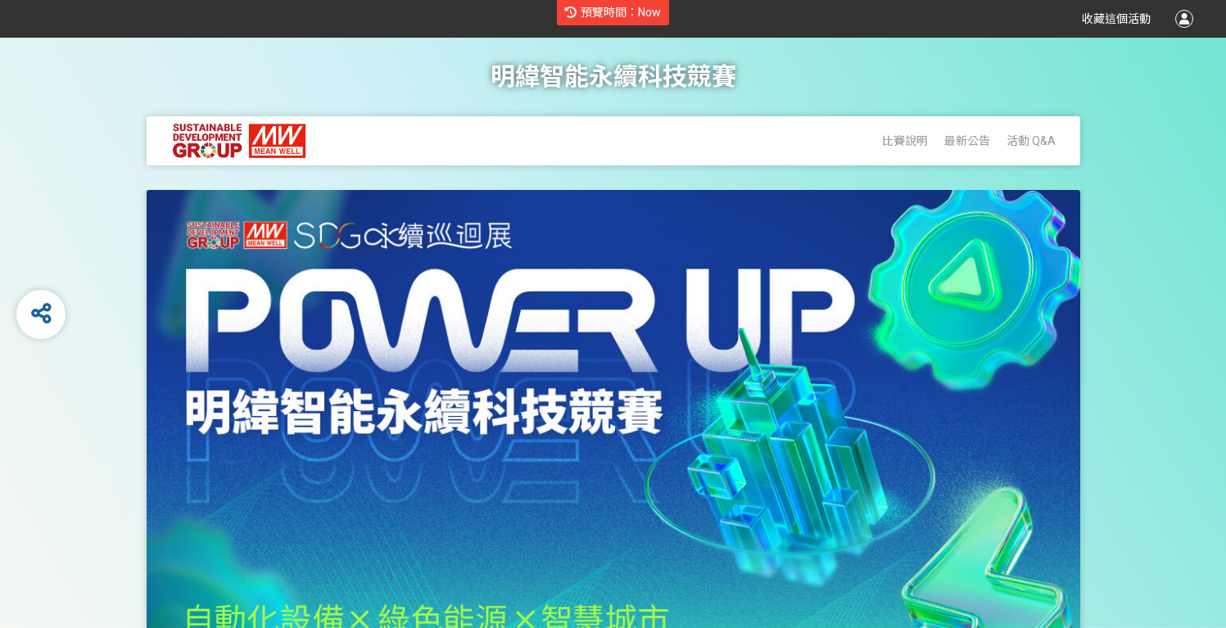
click at [628, 12] on span "預覽時間：Now" at bounding box center [621, 12] width 80 height 13
select select "7"
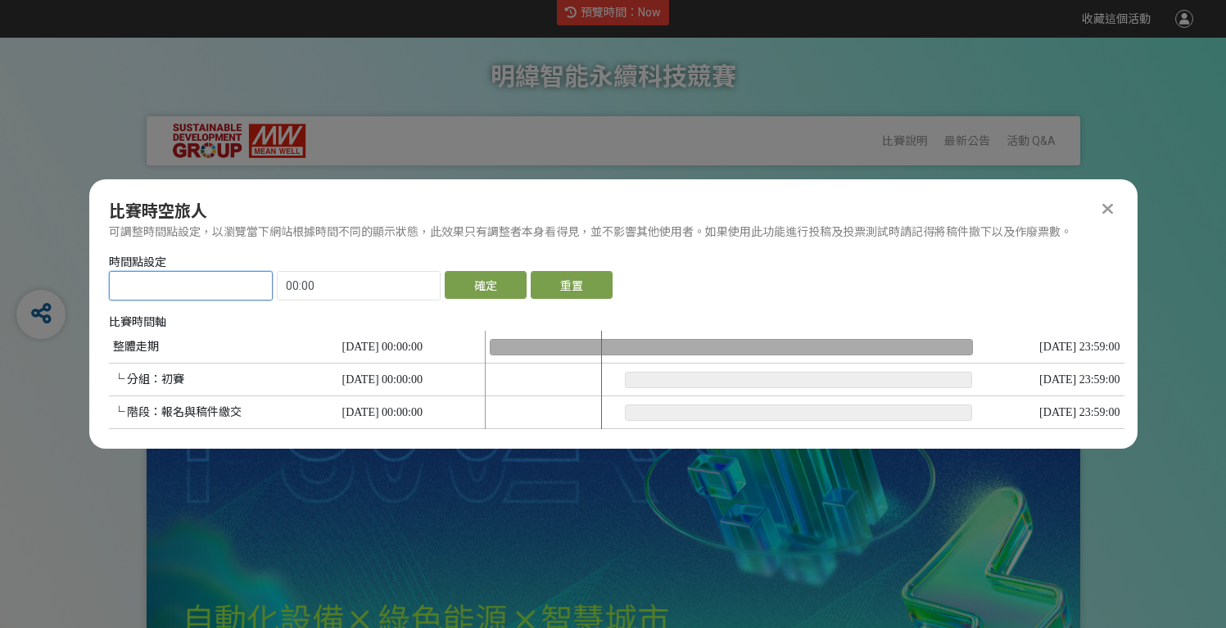
click at [205, 289] on input "text" at bounding box center [191, 286] width 162 height 28
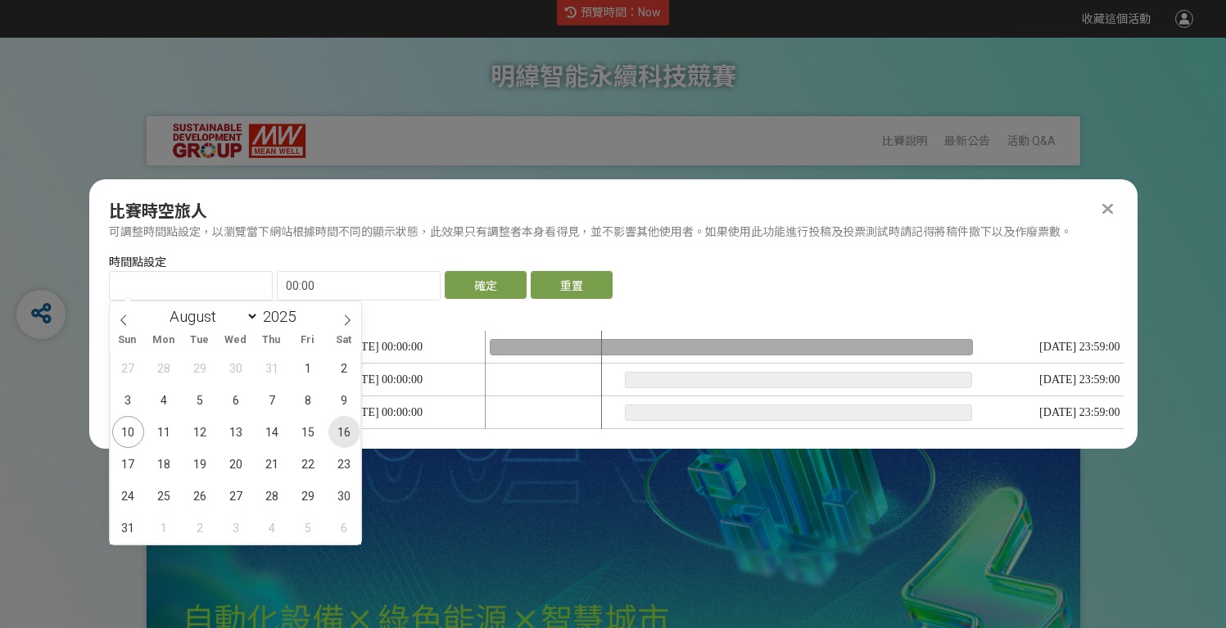
click at [340, 438] on span "16" at bounding box center [344, 432] width 32 height 32
type input "2025-08-16"
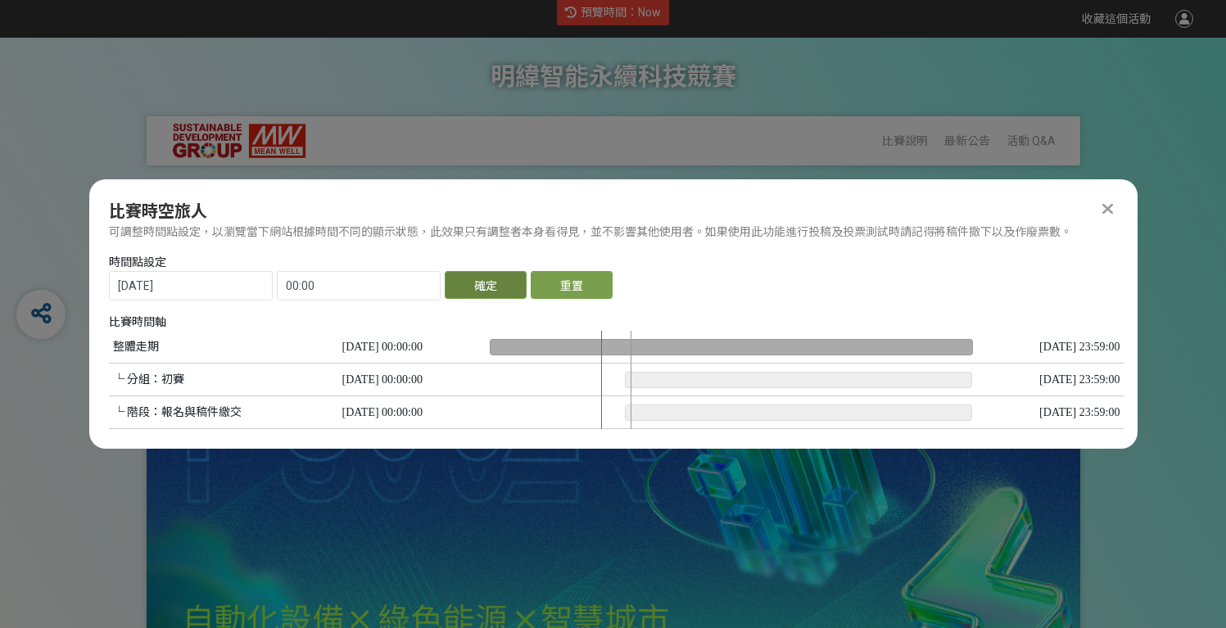
click at [498, 287] on button "確定" at bounding box center [486, 285] width 82 height 28
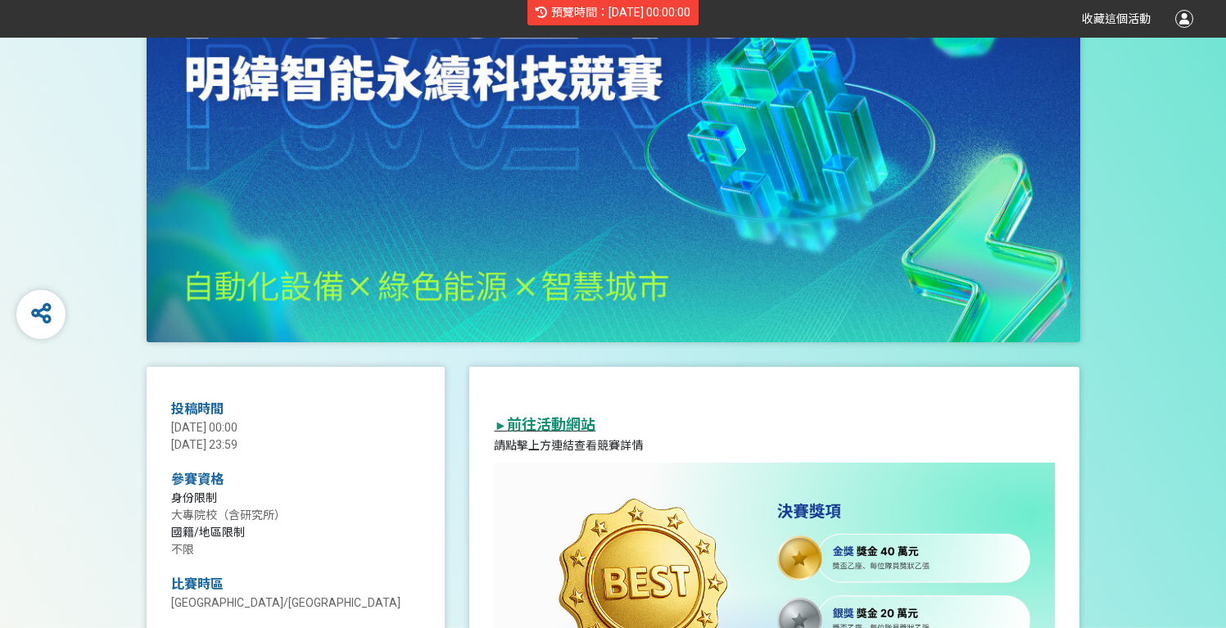
scroll to position [180, 0]
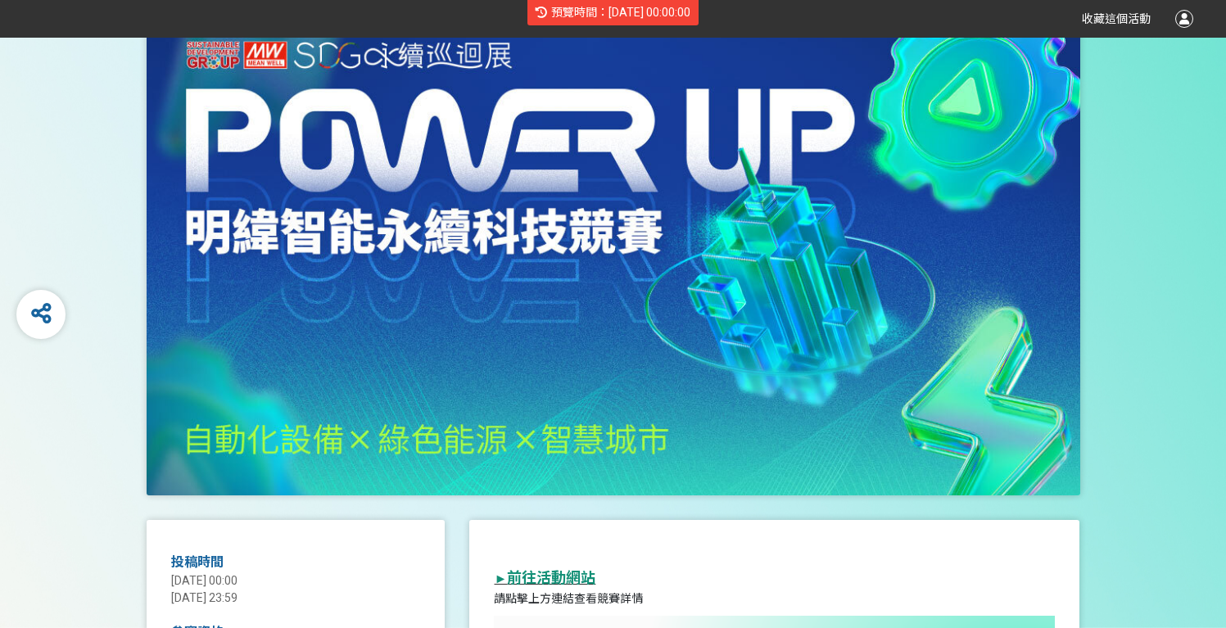
click at [646, 17] on span "預覽時間：2025-08-16 00:00:00" at bounding box center [620, 12] width 139 height 13
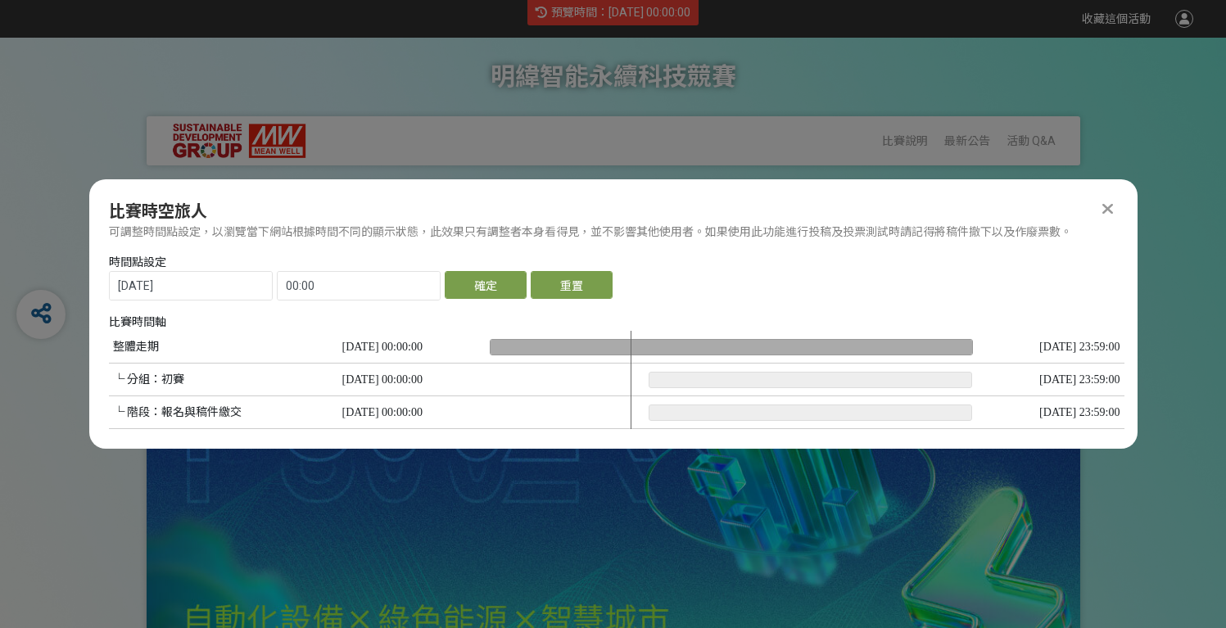
scroll to position [0, 0]
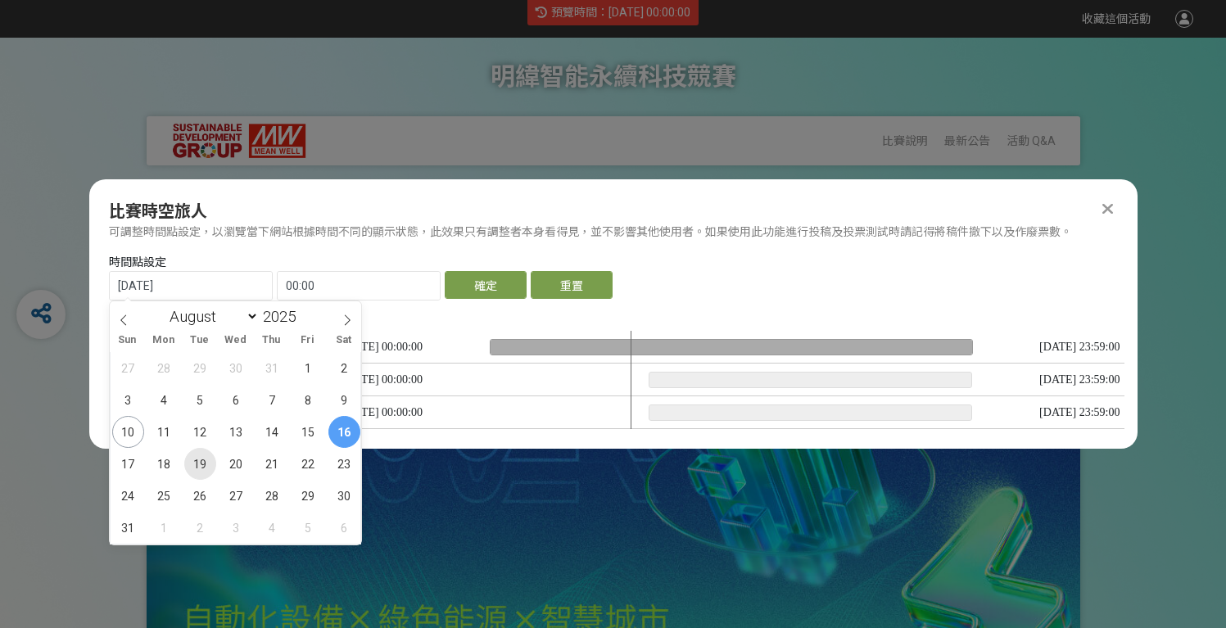
click at [207, 465] on span "19" at bounding box center [200, 464] width 32 height 32
type input "2025-08-19"
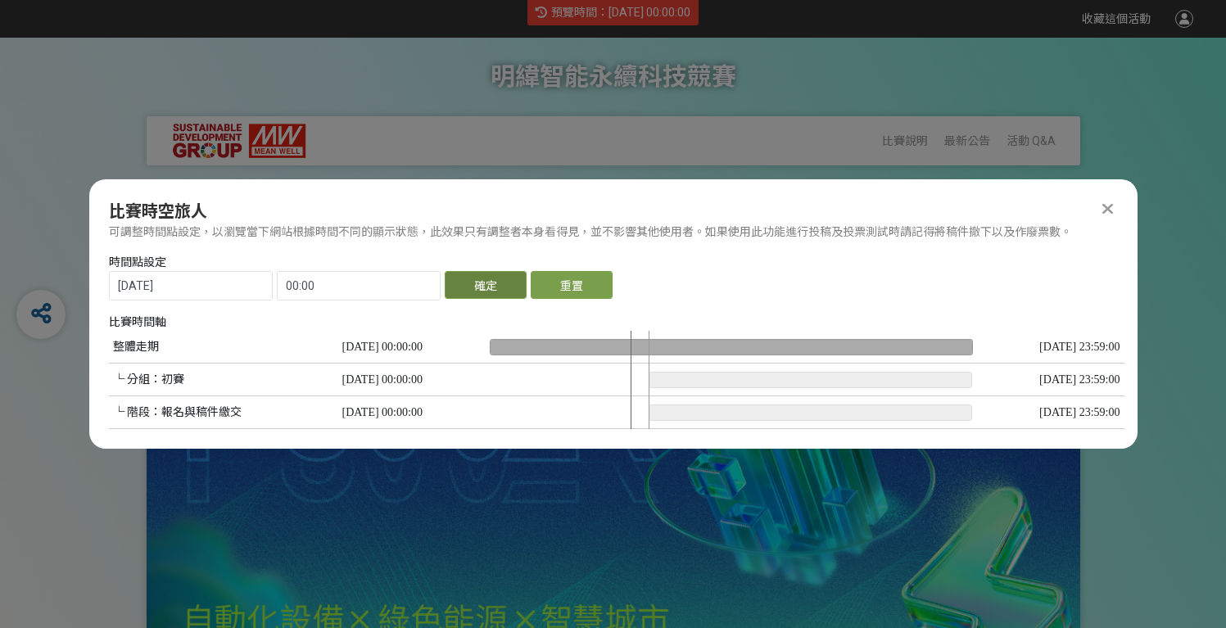
click at [504, 292] on button "確定" at bounding box center [486, 285] width 82 height 28
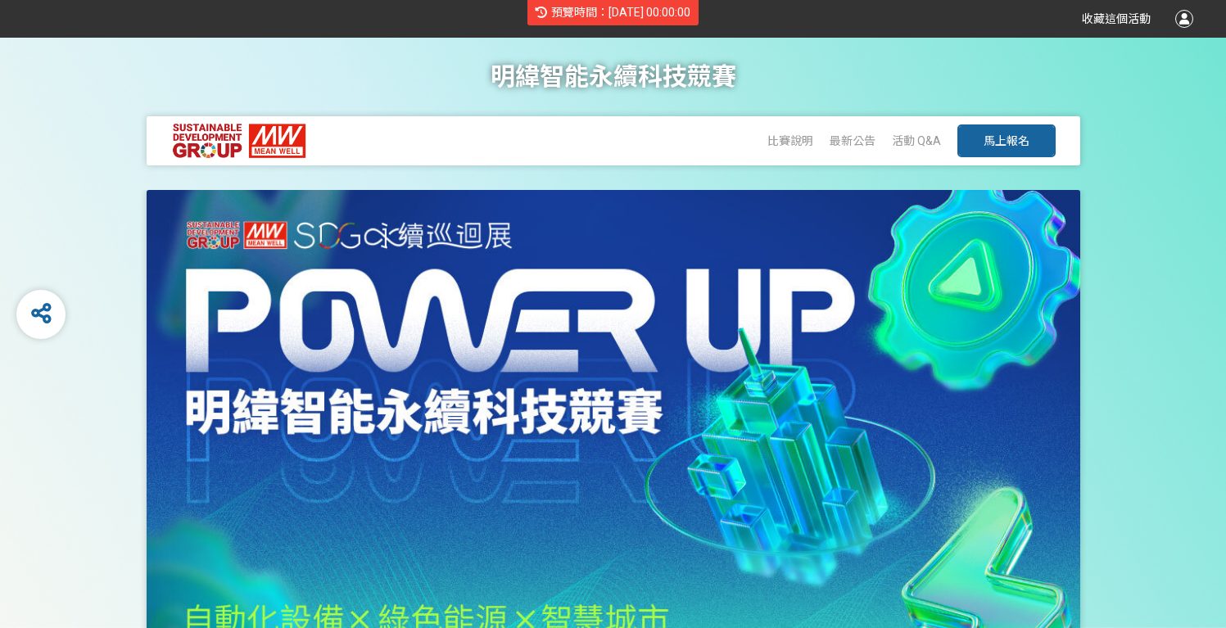
click at [990, 139] on span "馬上報名" at bounding box center [1007, 140] width 46 height 13
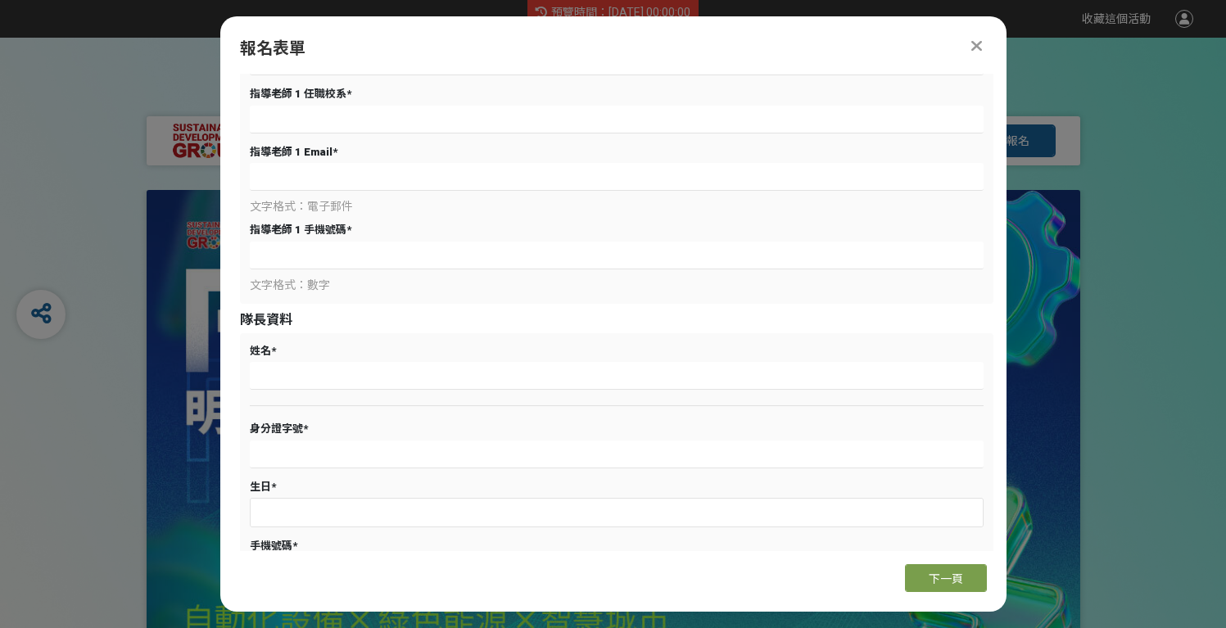
scroll to position [948, 0]
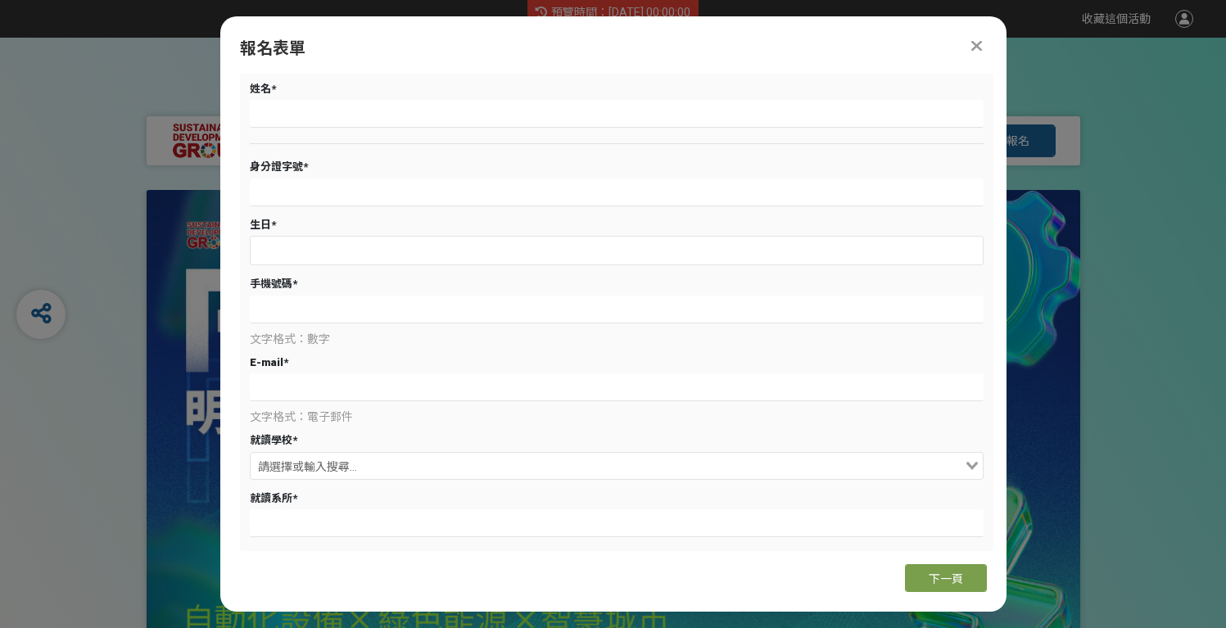
click at [971, 48] on icon at bounding box center [976, 46] width 11 height 16
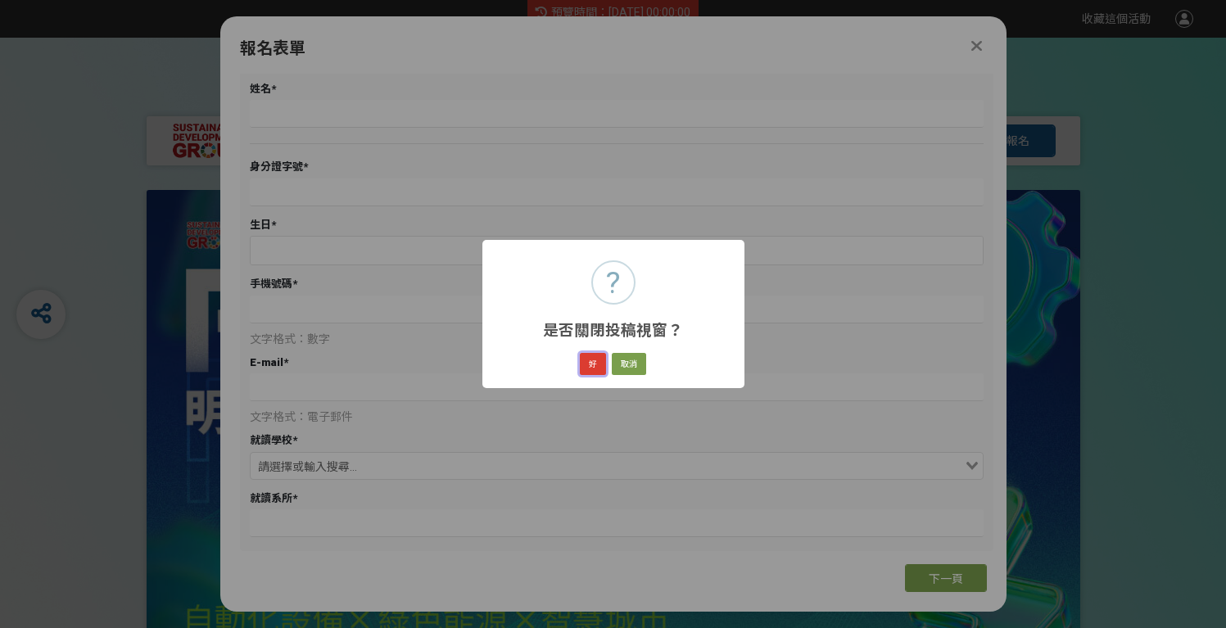
click at [599, 359] on button "好" at bounding box center [593, 364] width 26 height 23
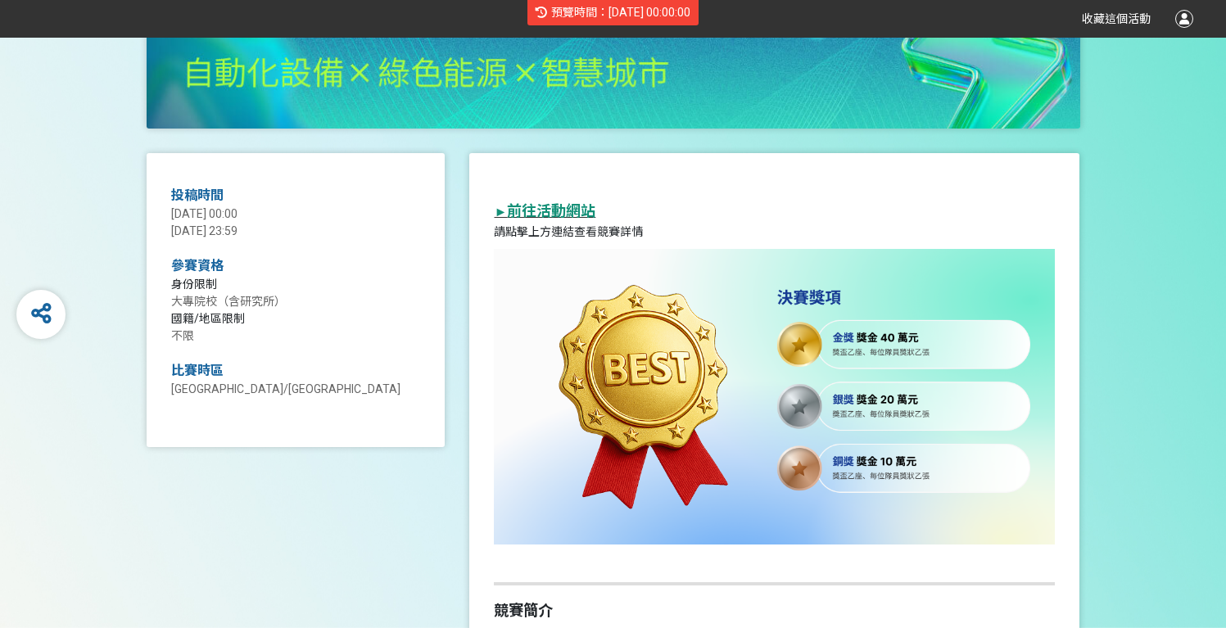
scroll to position [0, 0]
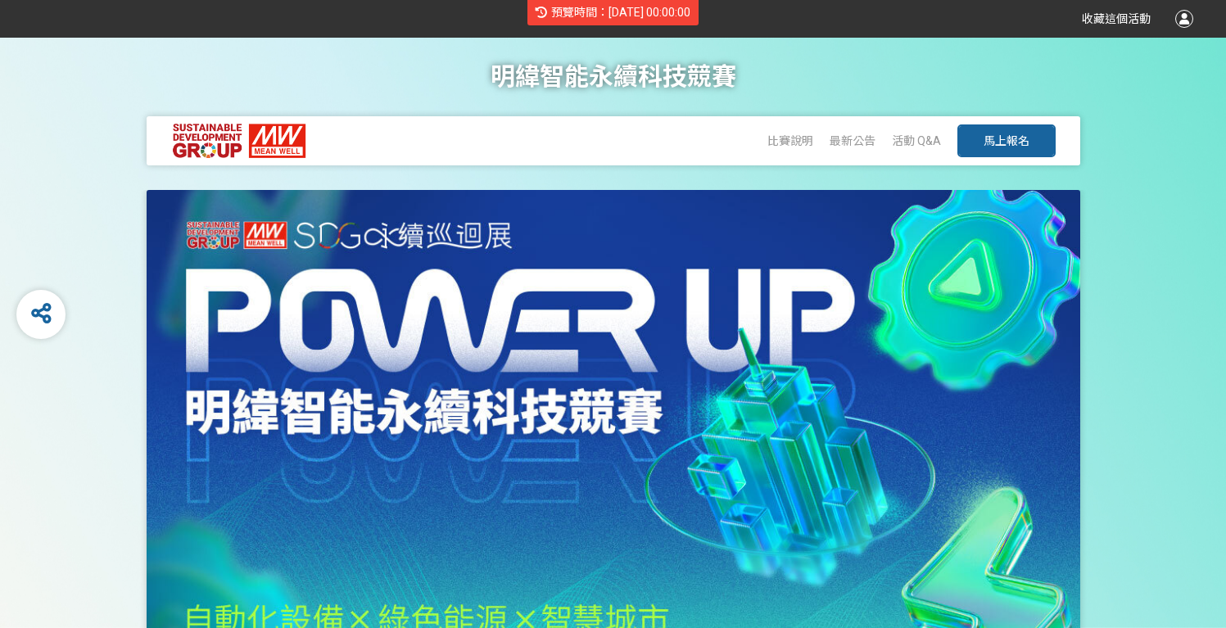
click at [974, 136] on button "馬上報名" at bounding box center [1006, 140] width 98 height 33
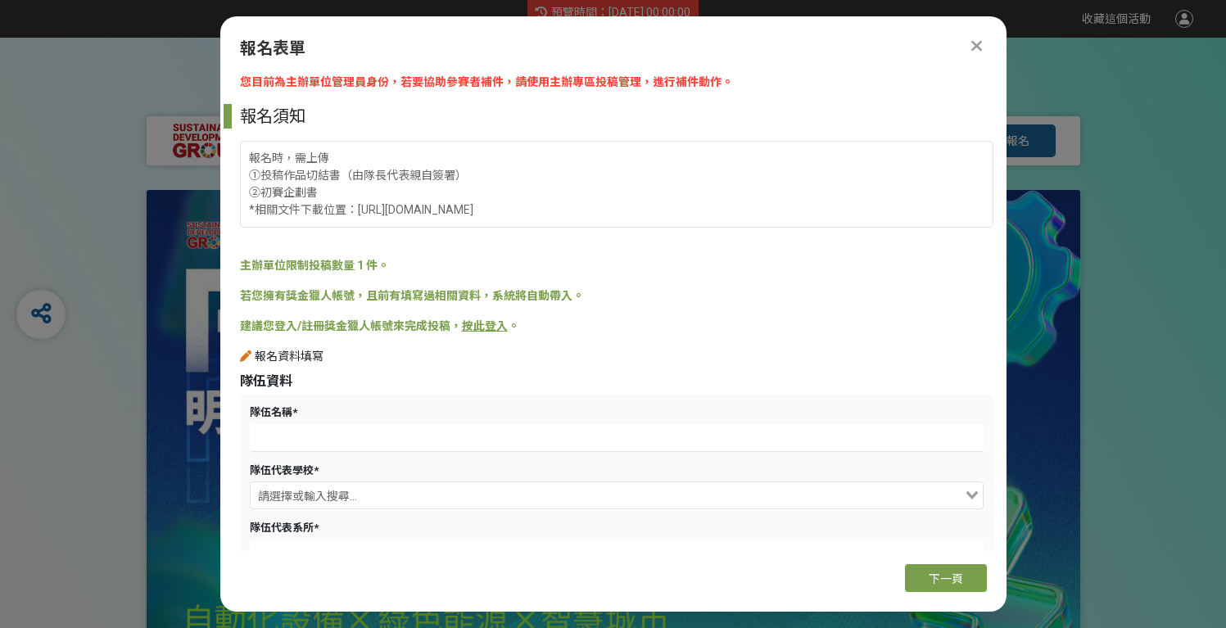
click at [970, 56] on div "報名表單" at bounding box center [613, 48] width 747 height 25
